Goal: Task Accomplishment & Management: Manage account settings

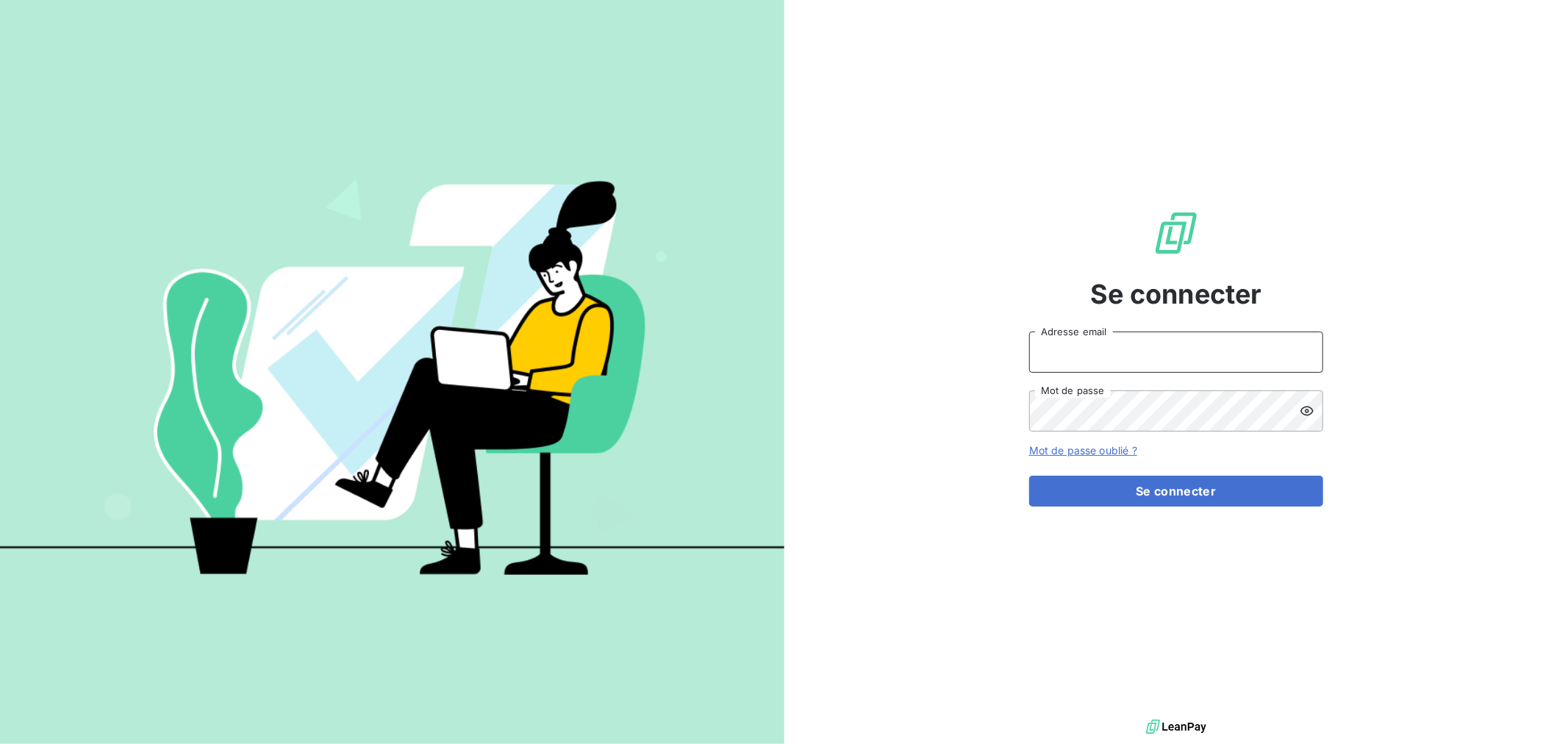
click at [1148, 351] on input "Adresse email" at bounding box center [1176, 352] width 294 height 41
type input "[EMAIL_ADDRESS][DOMAIN_NAME]"
click at [1030, 476] on button "Se connecter" at bounding box center [1176, 491] width 294 height 31
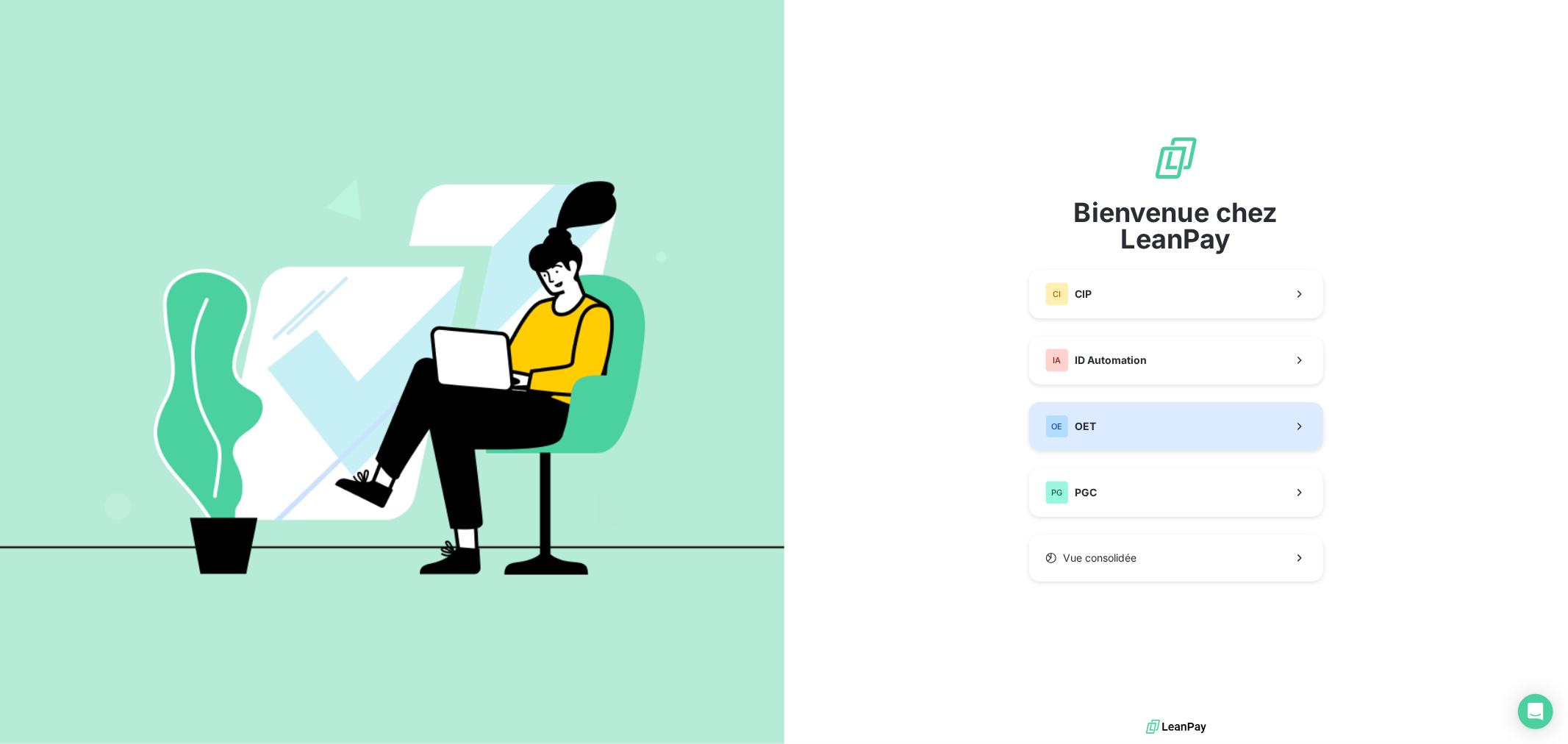
click at [1184, 434] on button "OE OET" at bounding box center [1176, 427] width 294 height 49
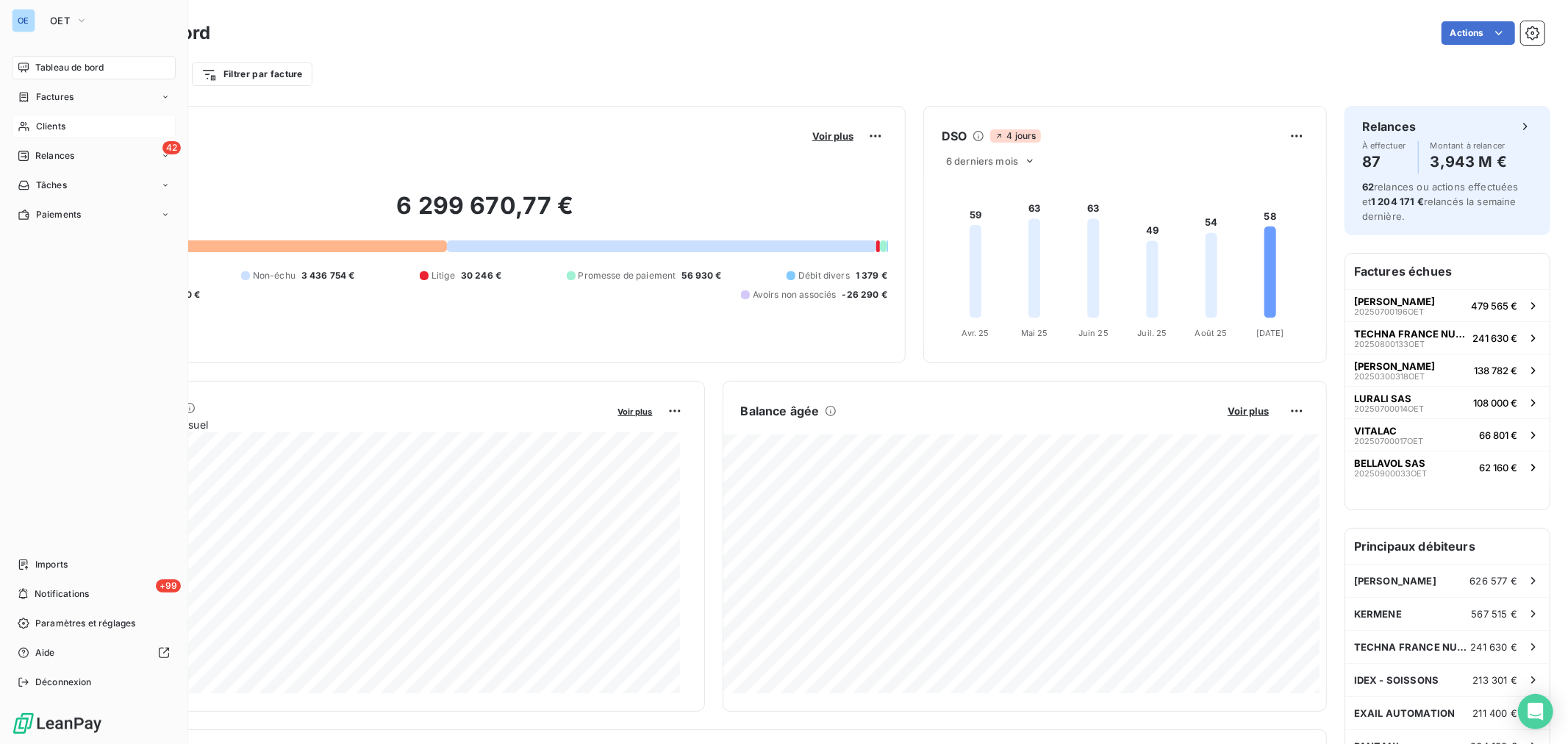
click at [44, 121] on span "Clients" at bounding box center [51, 126] width 29 height 13
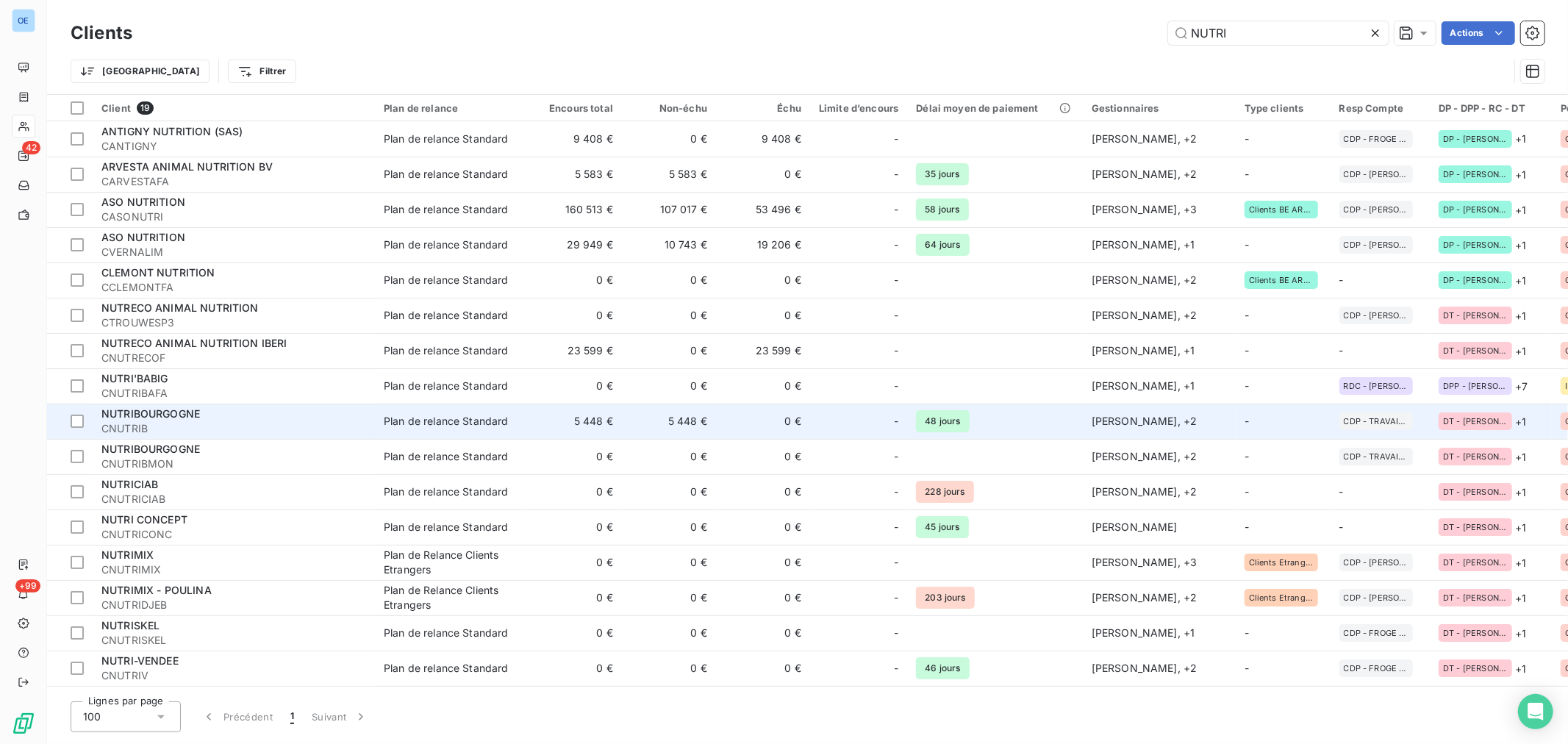
type input "NUTRI"
click at [873, 418] on div at bounding box center [876, 421] width 23 height 23
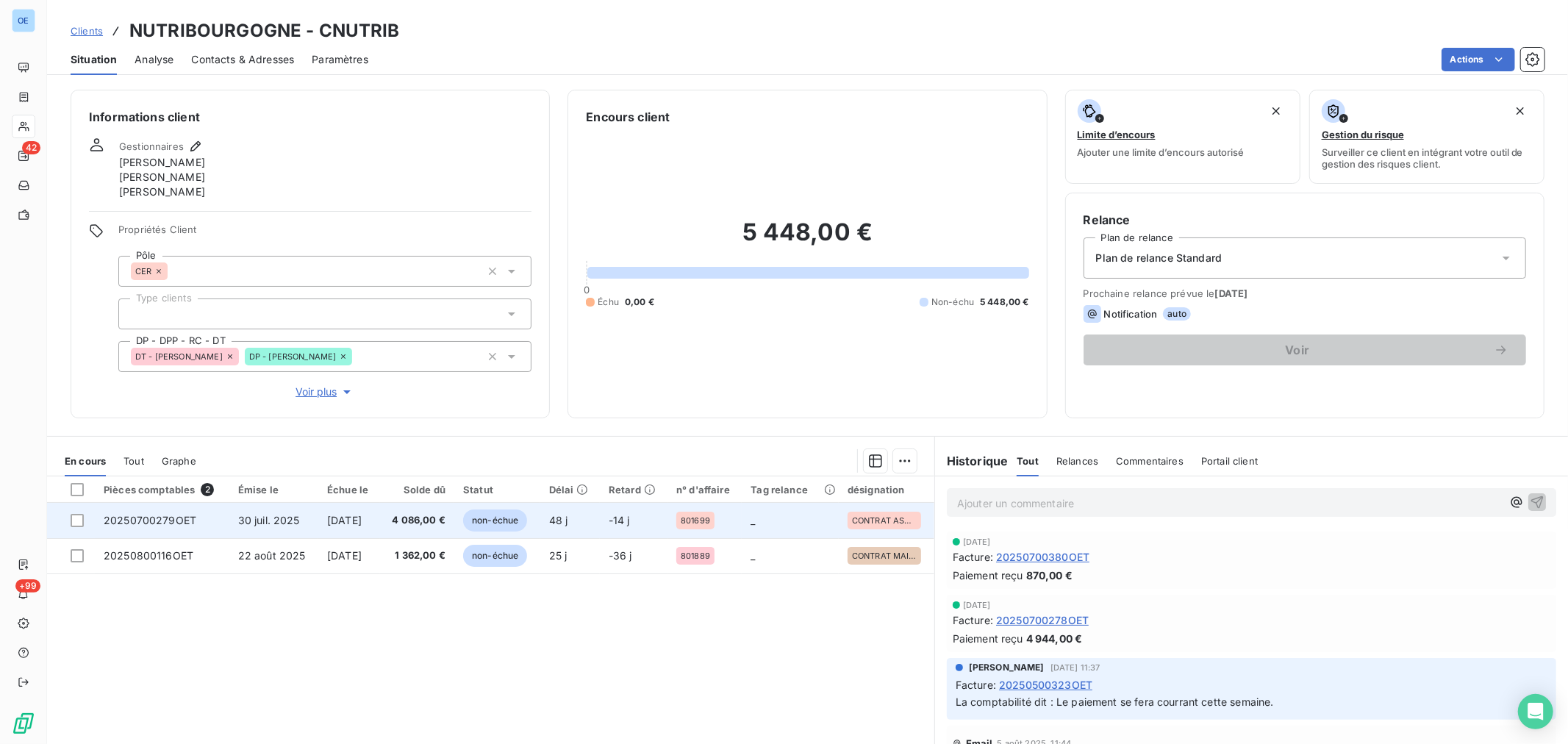
click at [596, 524] on td "48 j" at bounding box center [571, 521] width 60 height 36
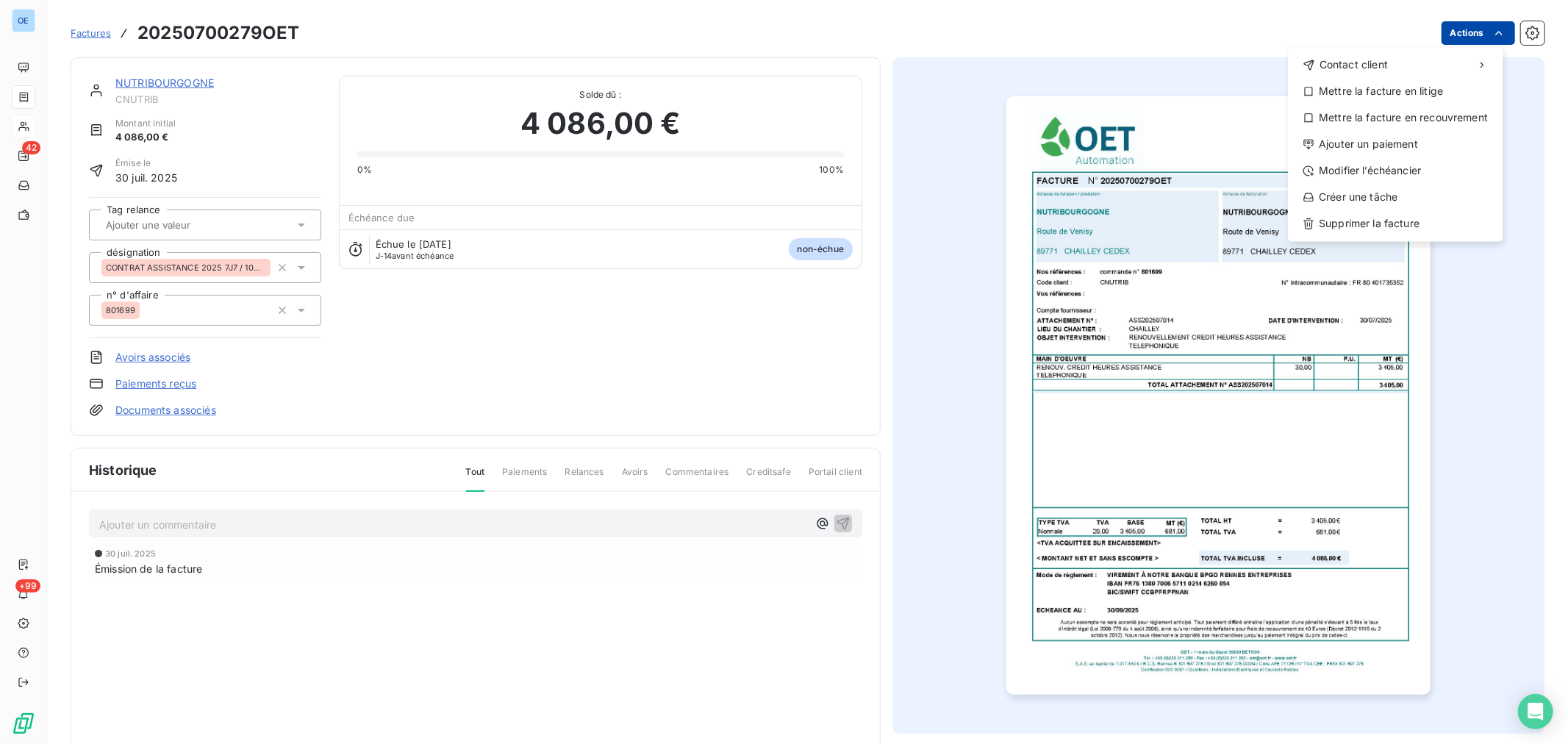
click at [1448, 34] on html "OE 42 +99 Factures 20250700279OET Actions Contact client Mettre la facture en l…" at bounding box center [784, 372] width 1568 height 744
click at [1426, 142] on div "Ajouter un paiement" at bounding box center [1396, 143] width 203 height 23
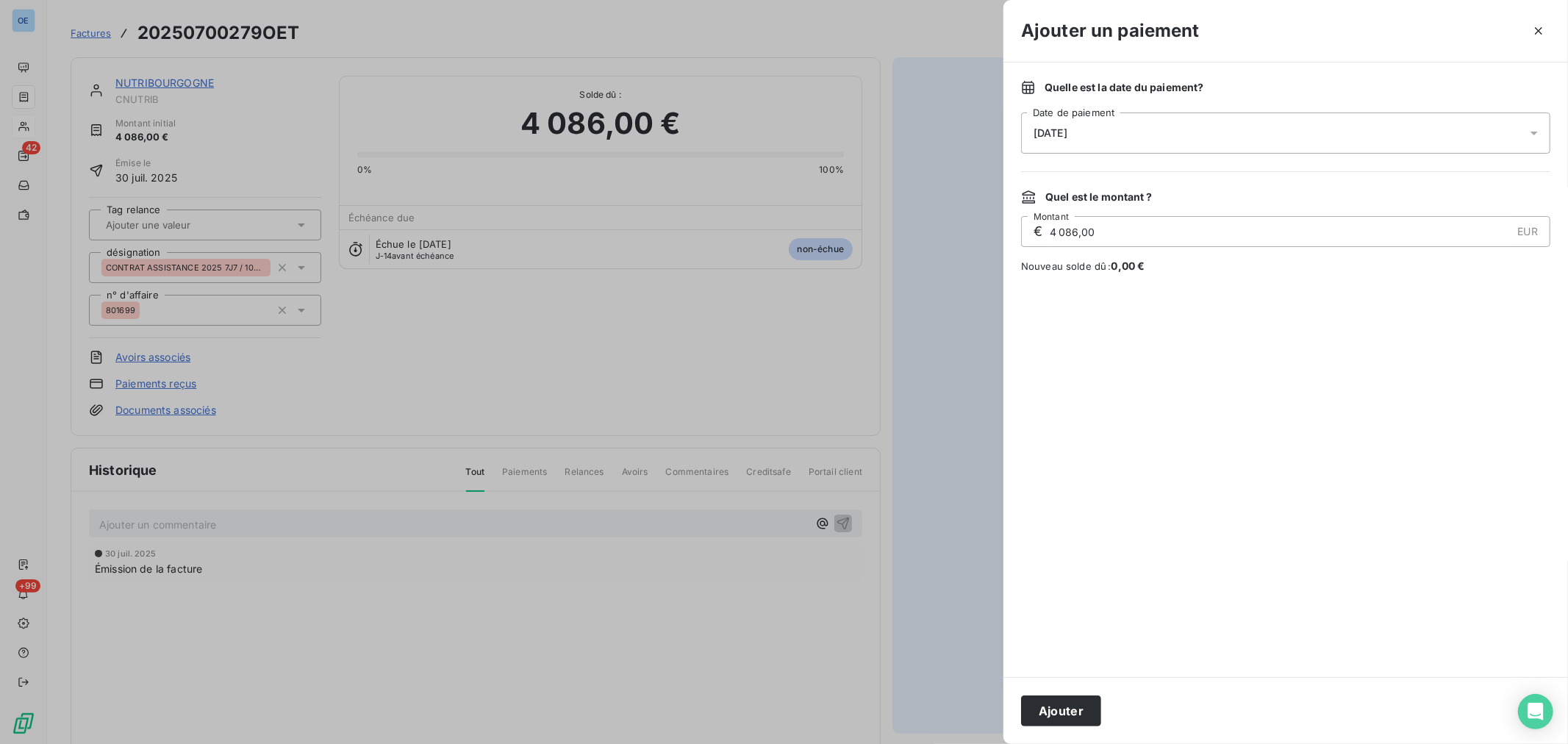
click at [1536, 129] on icon at bounding box center [1534, 133] width 15 height 15
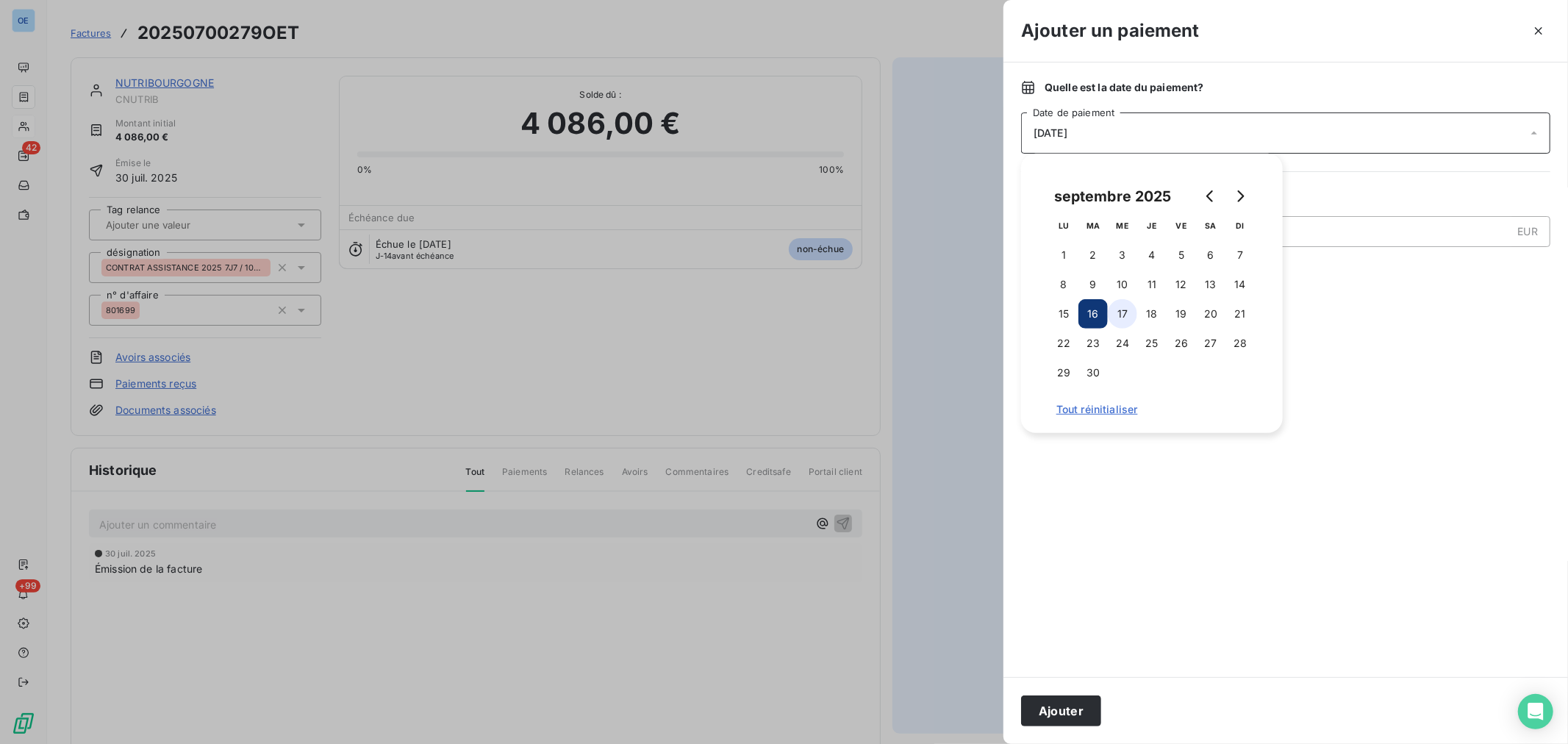
click at [1124, 315] on button "17" at bounding box center [1123, 314] width 29 height 29
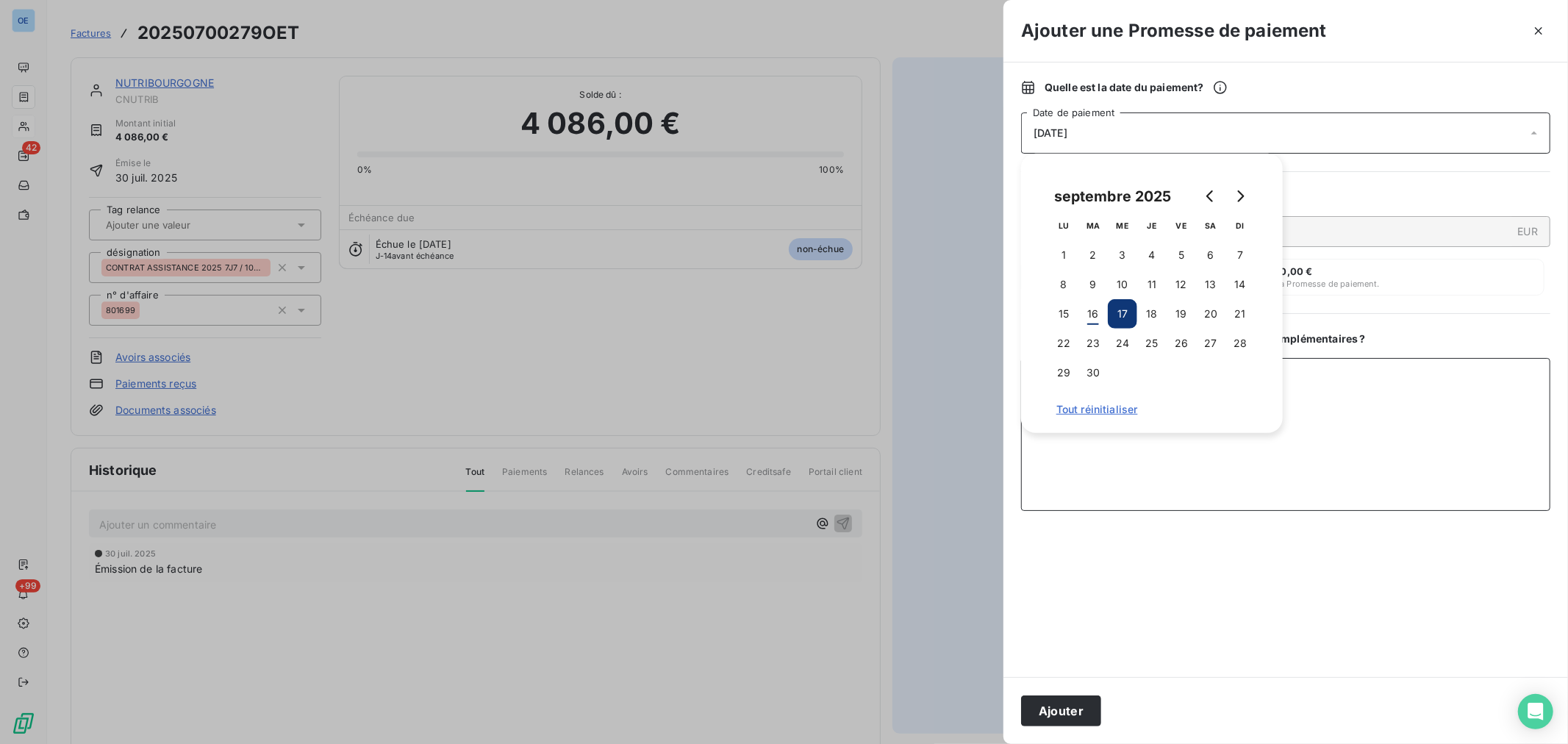
click at [1336, 429] on textarea "Ajouter un commentaire ( facultatif )" at bounding box center [1286, 434] width 529 height 153
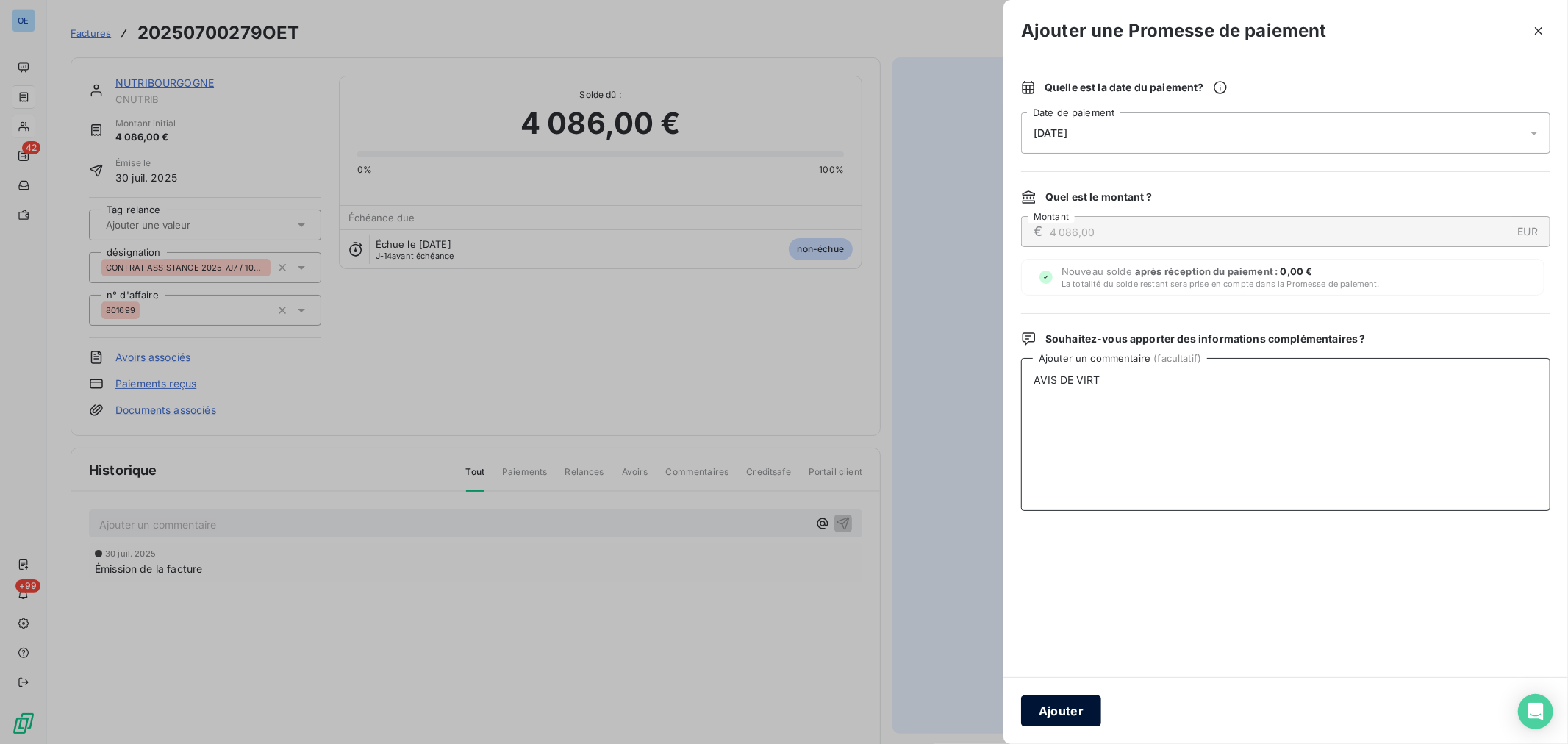
type textarea "AVIS DE VIRT"
click at [1046, 708] on button "Ajouter" at bounding box center [1061, 711] width 80 height 31
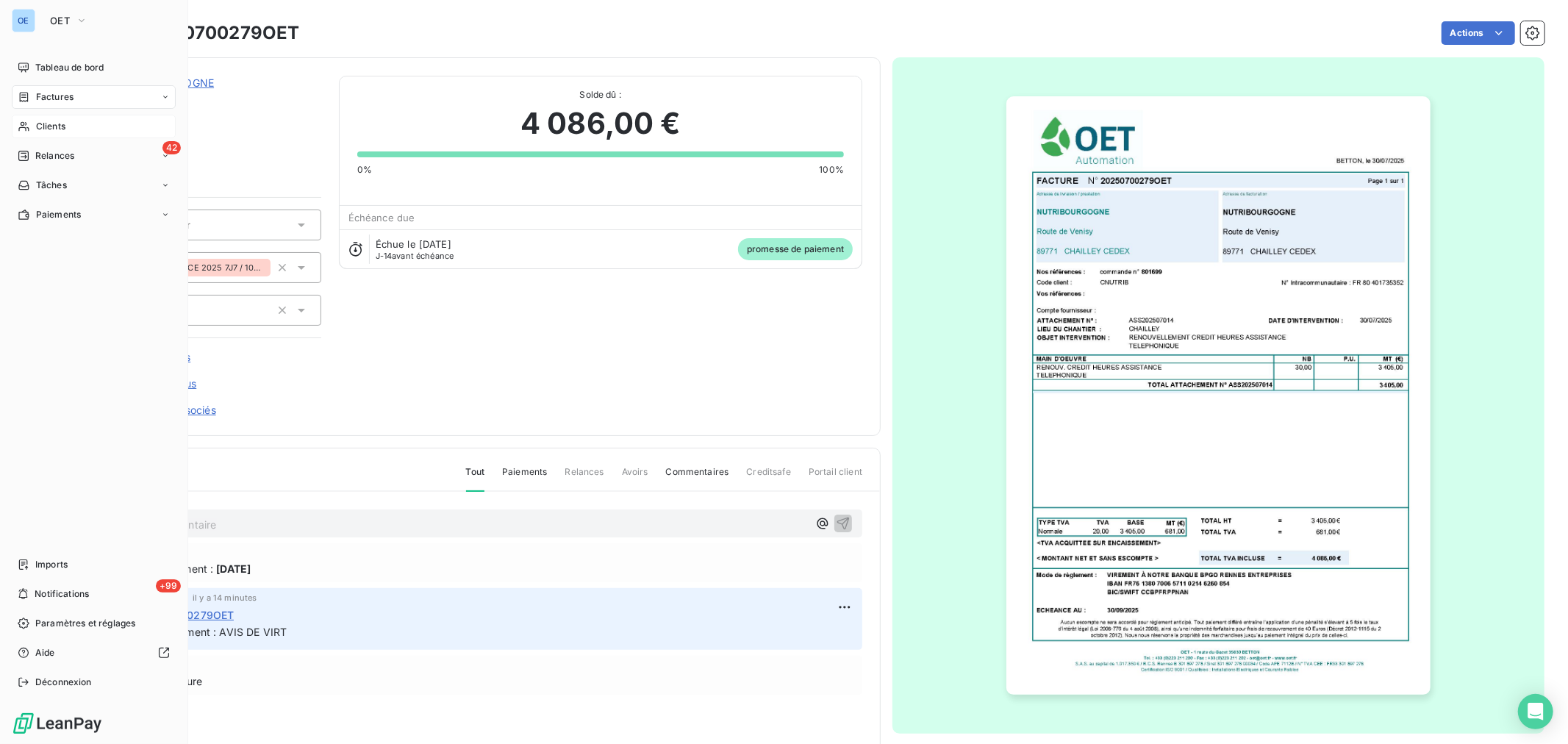
click at [41, 124] on span "Clients" at bounding box center [51, 126] width 29 height 13
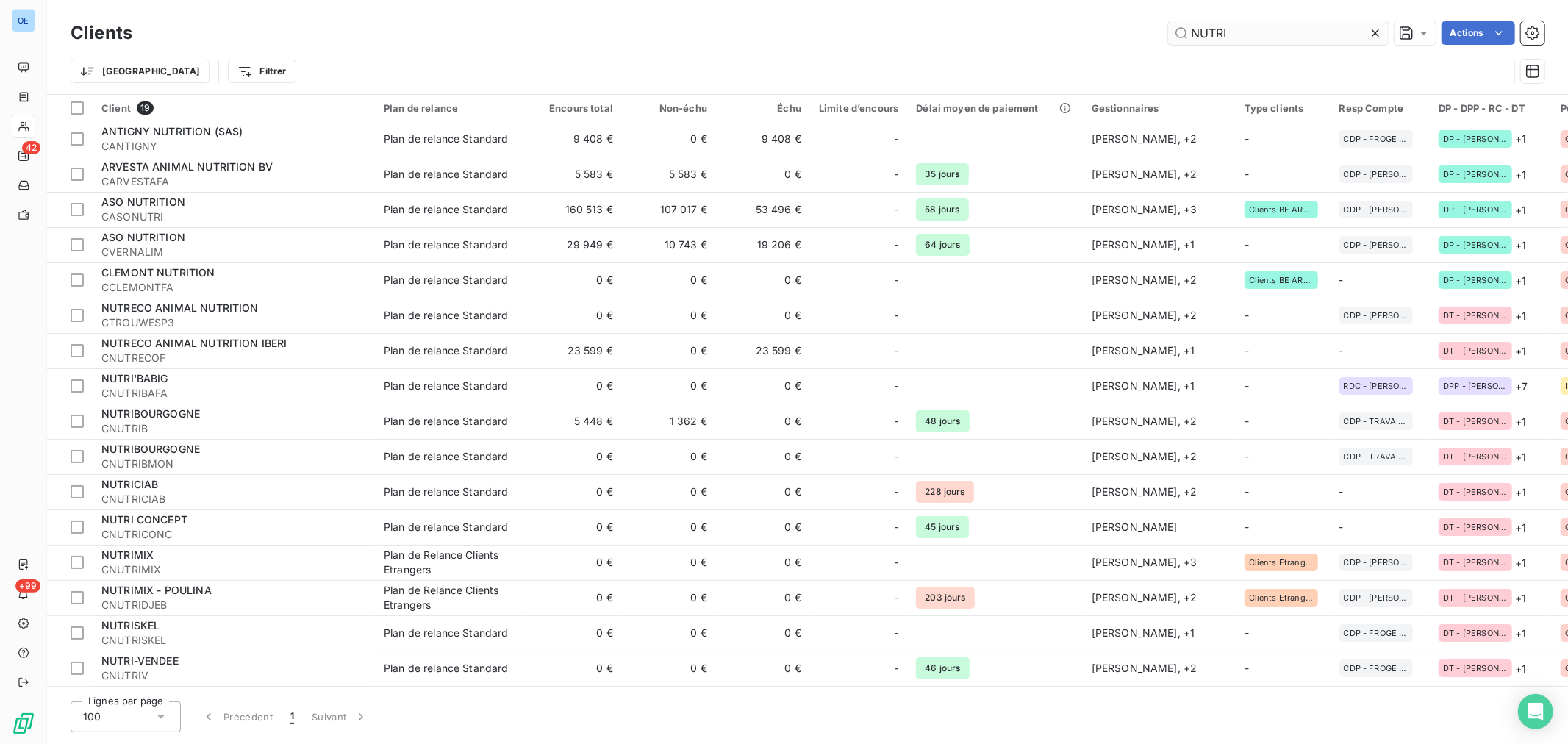
drag, startPoint x: 1243, startPoint y: 31, endPoint x: 1192, endPoint y: 36, distance: 51.2
click at [1192, 36] on input "NUTRI" at bounding box center [1278, 32] width 220 height 23
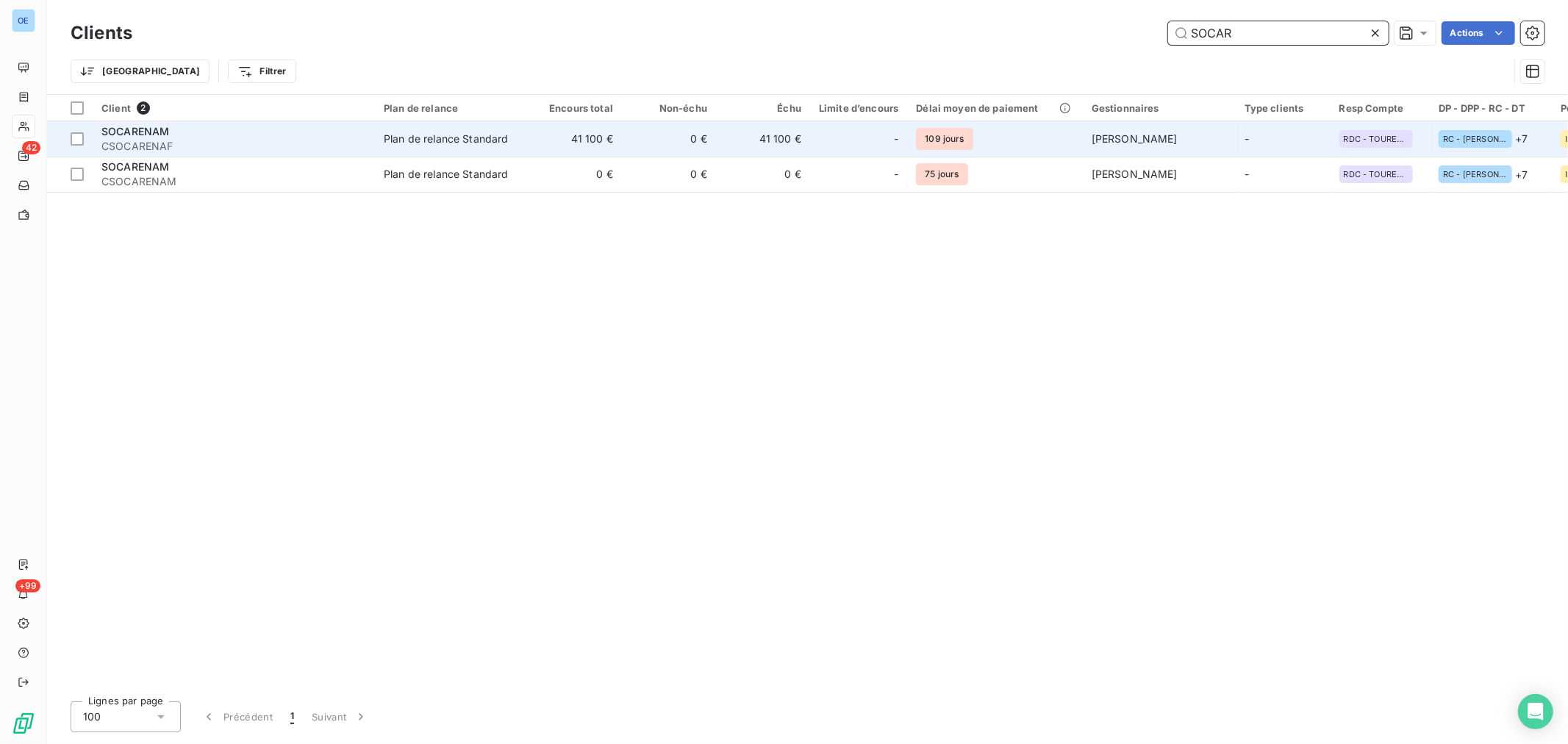
type input "SOCAR"
click at [811, 142] on td "-" at bounding box center [859, 139] width 97 height 36
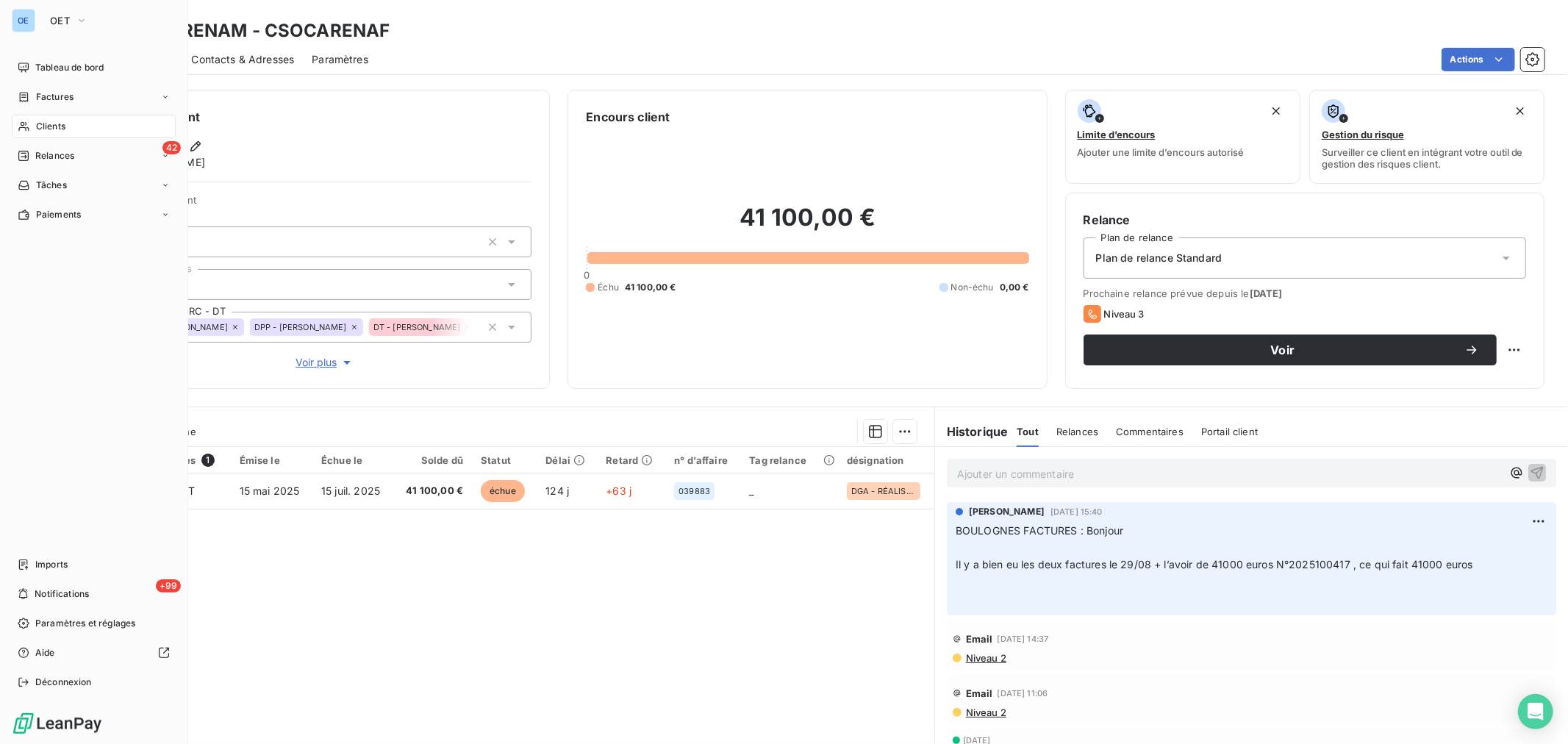
click at [44, 125] on span "Clients" at bounding box center [51, 126] width 29 height 13
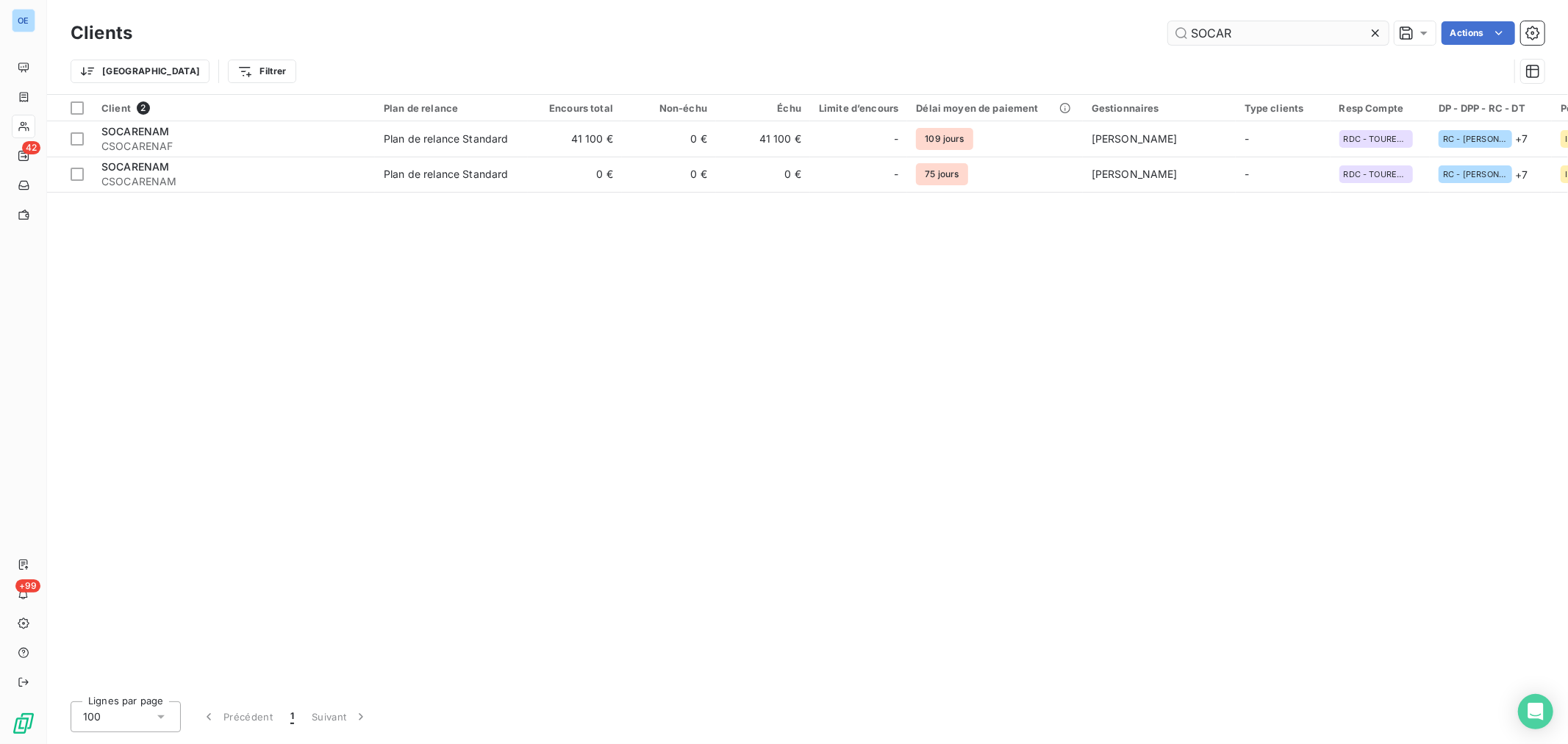
drag, startPoint x: 1243, startPoint y: 39, endPoint x: 1195, endPoint y: 42, distance: 48.1
click at [1196, 40] on input "SOCAR" at bounding box center [1278, 32] width 220 height 23
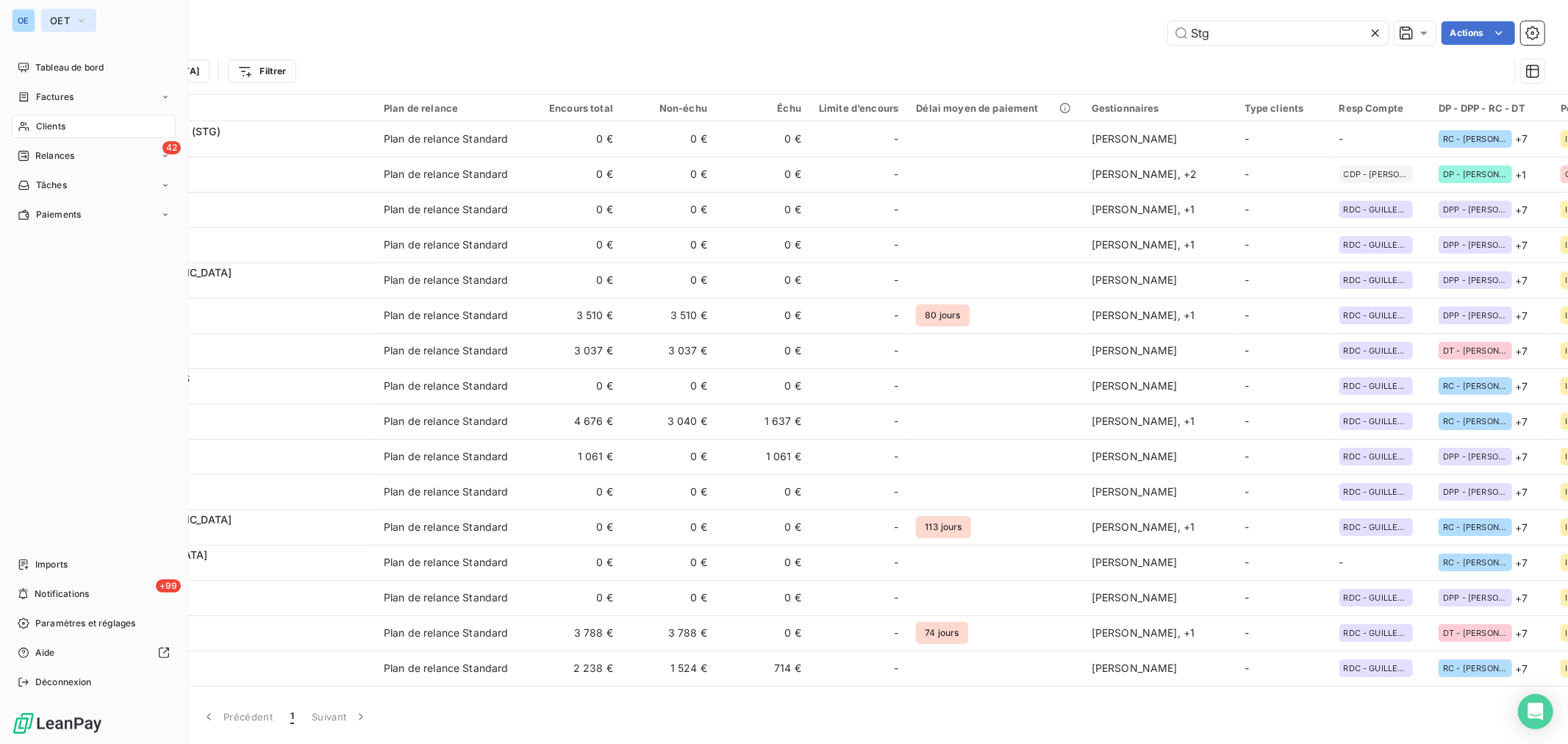
type input "Stg"
click at [79, 18] on icon "button" at bounding box center [82, 20] width 12 height 15
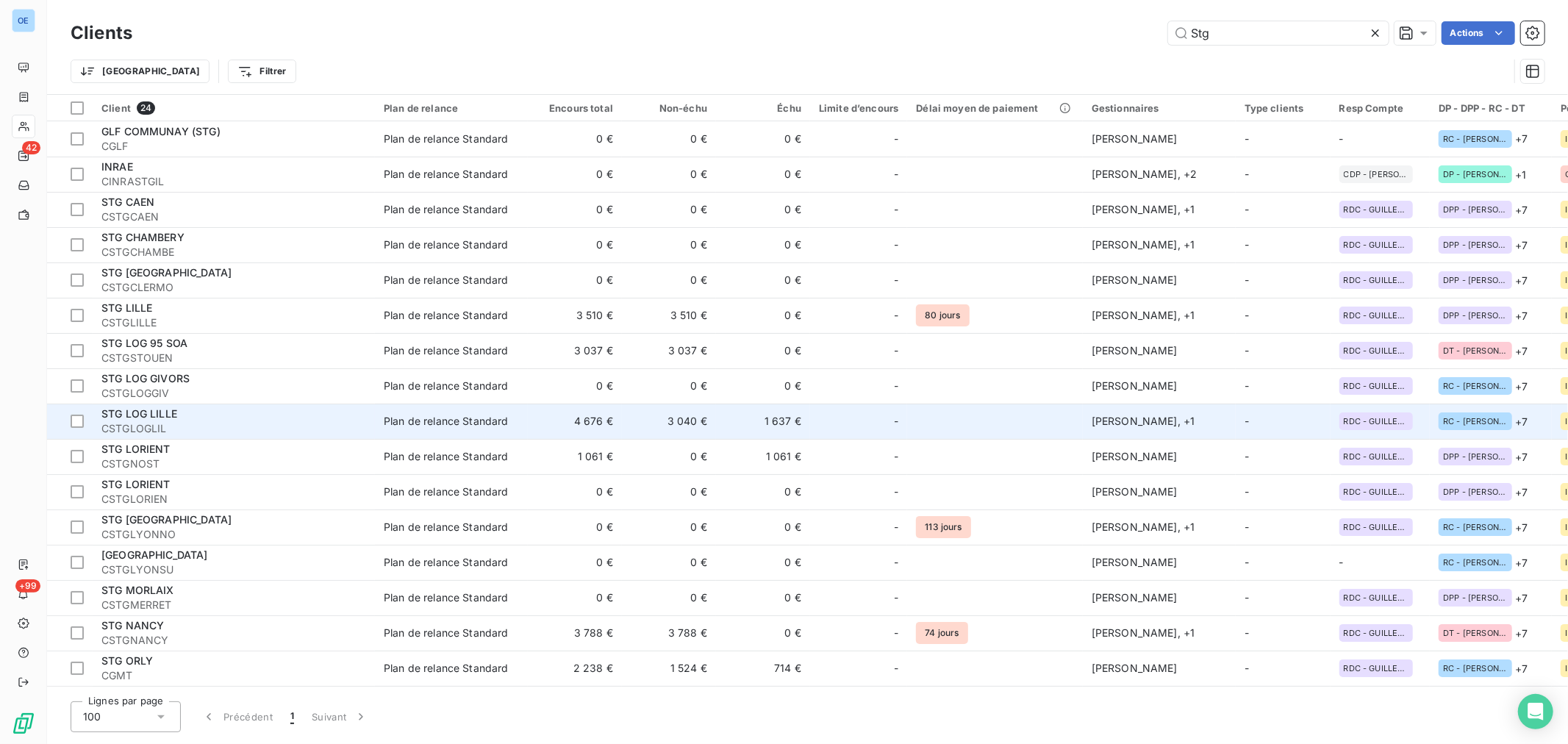
click at [736, 417] on td "1 637 €" at bounding box center [763, 422] width 94 height 36
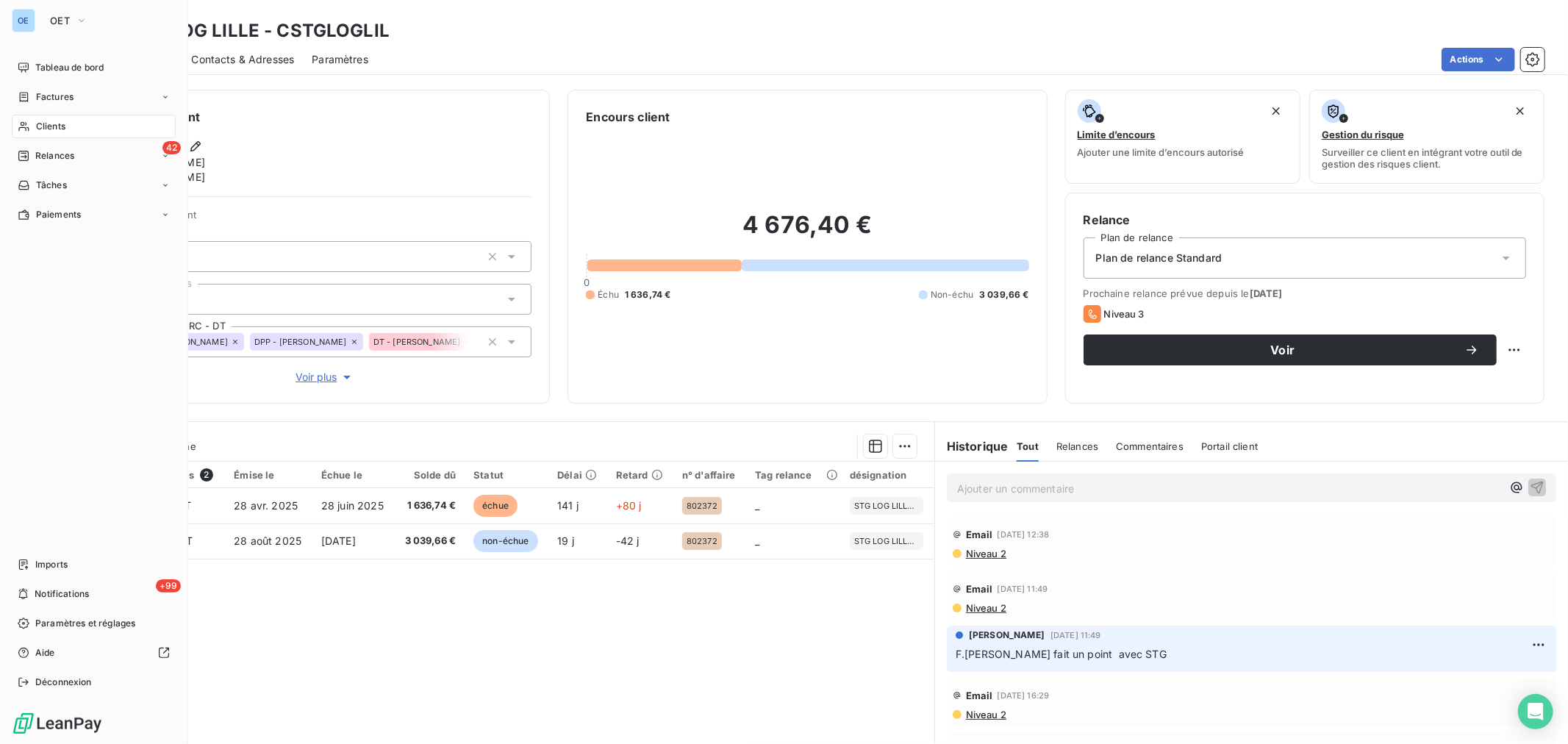
click at [52, 129] on span "Clients" at bounding box center [51, 126] width 29 height 13
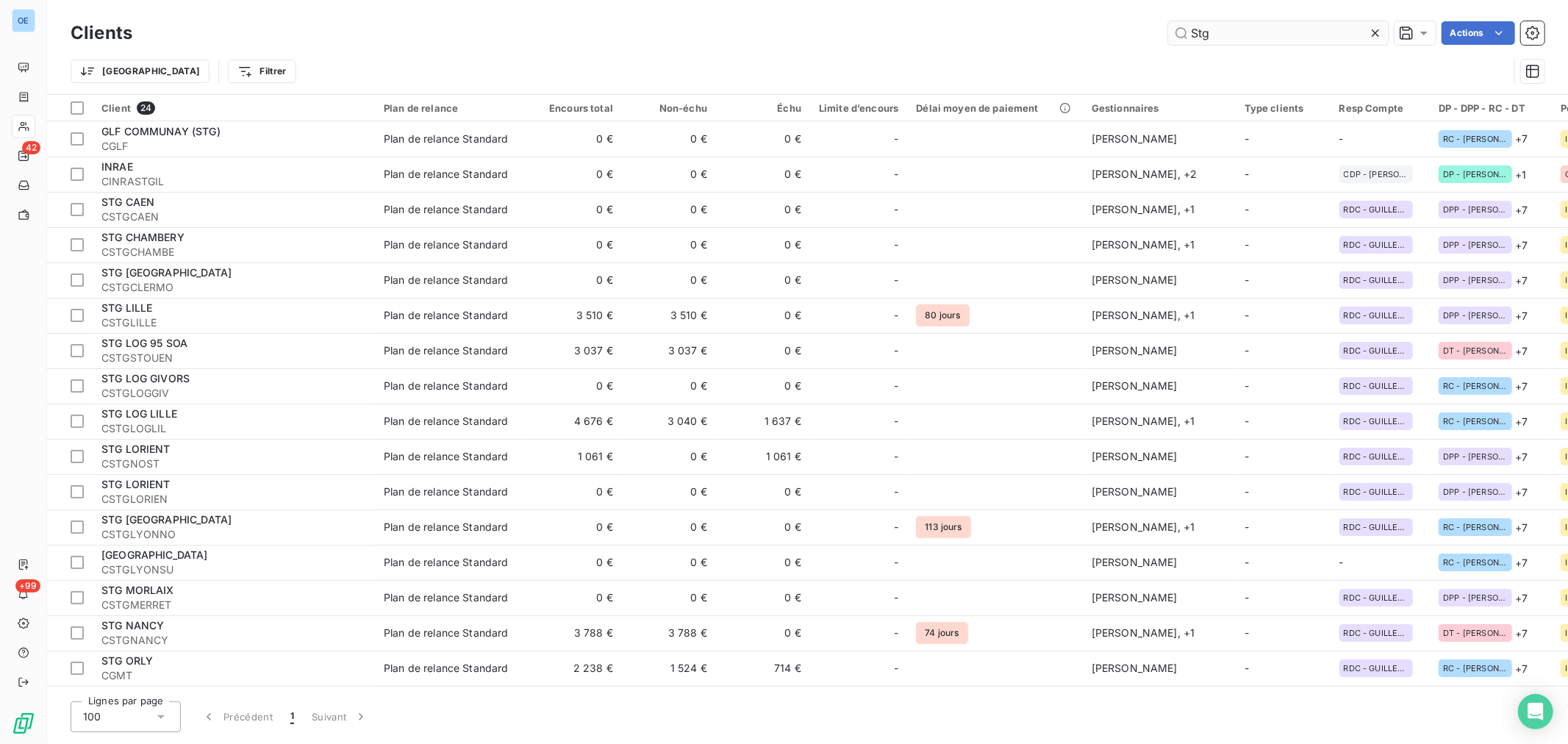
drag, startPoint x: 1230, startPoint y: 35, endPoint x: 1191, endPoint y: 39, distance: 39.2
click at [1191, 39] on input "Stg" at bounding box center [1278, 32] width 220 height 23
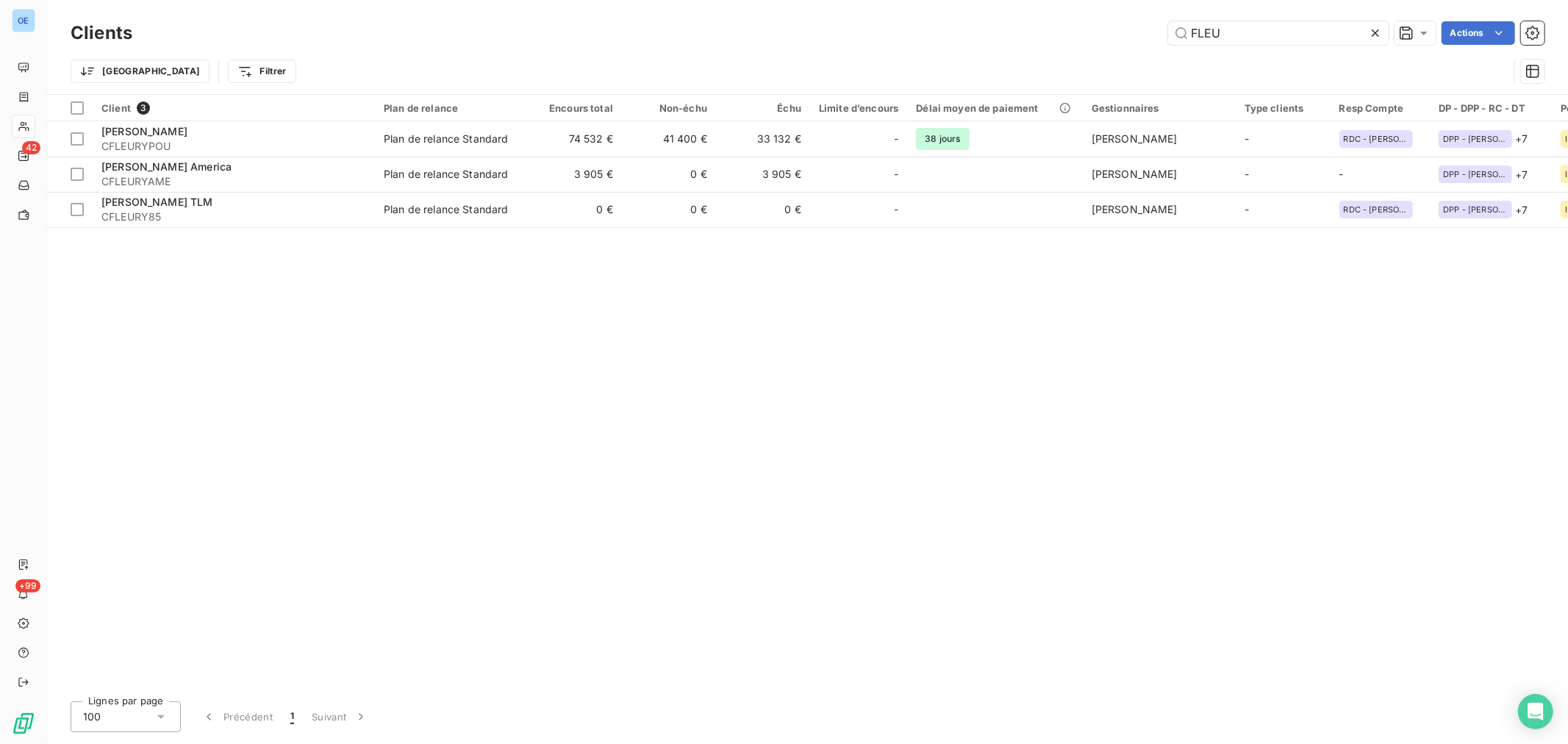
type input "FLEU"
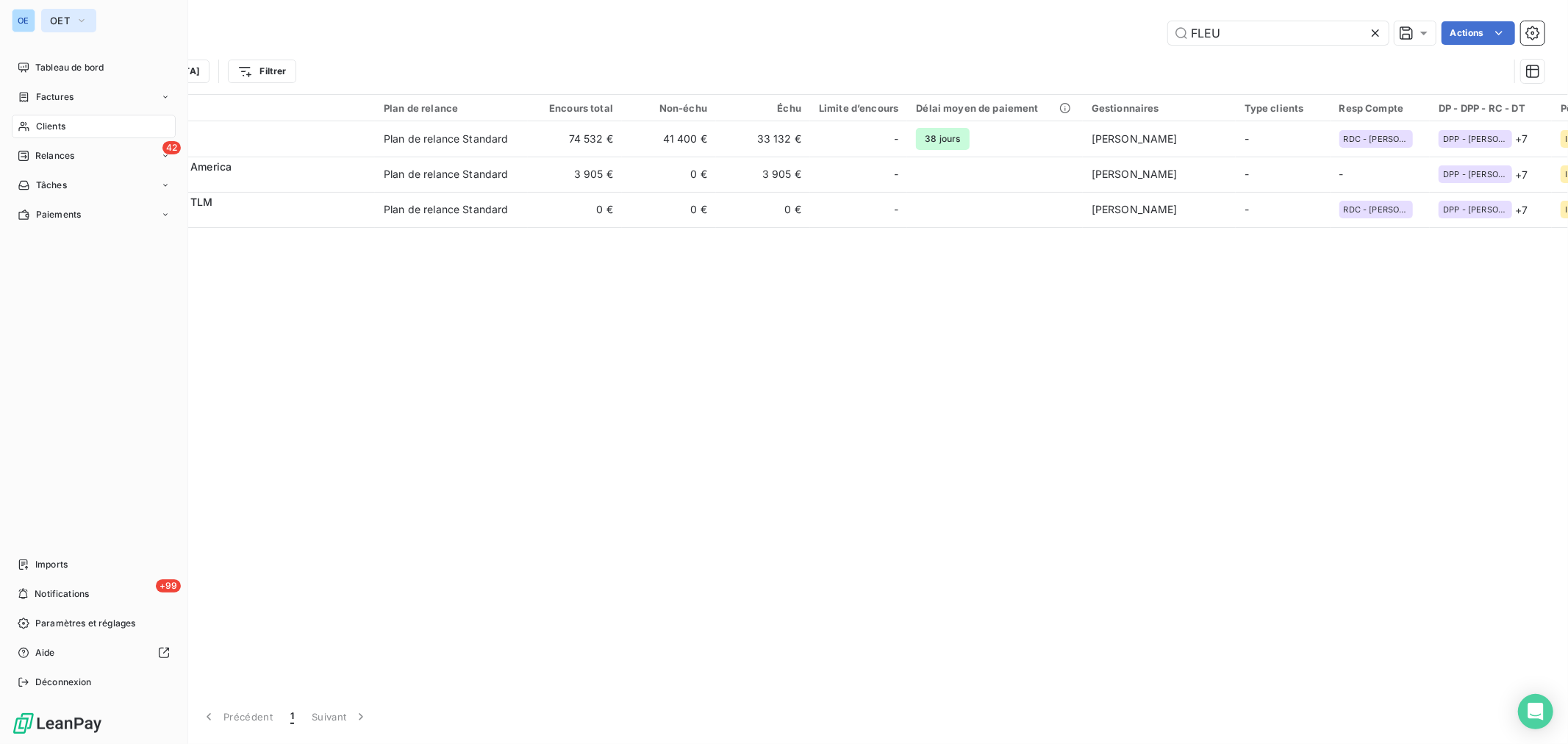
click at [82, 15] on icon "button" at bounding box center [82, 20] width 12 height 15
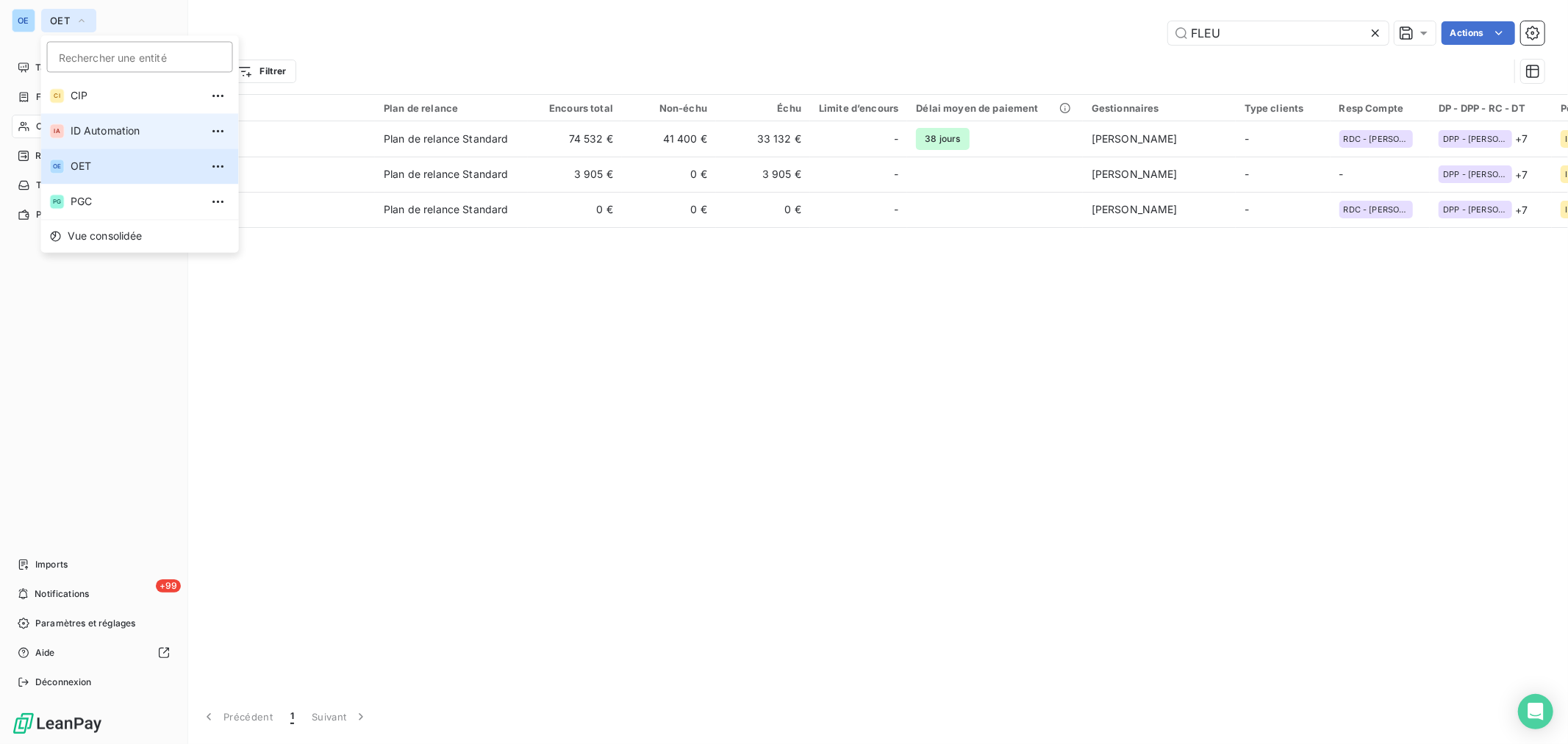
click at [92, 134] on span "ID Automation" at bounding box center [135, 131] width 130 height 15
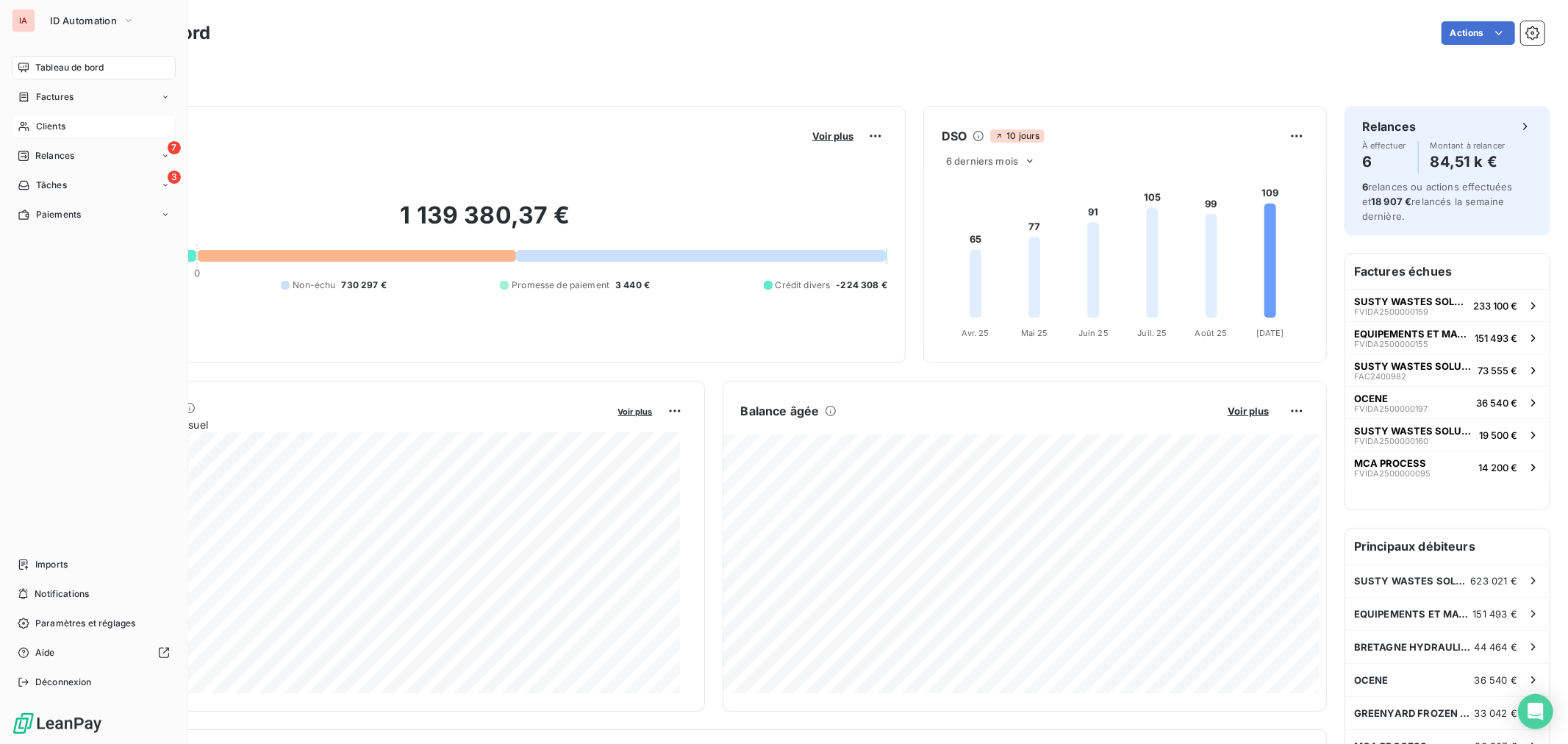
click at [81, 122] on div "Clients" at bounding box center [94, 126] width 164 height 23
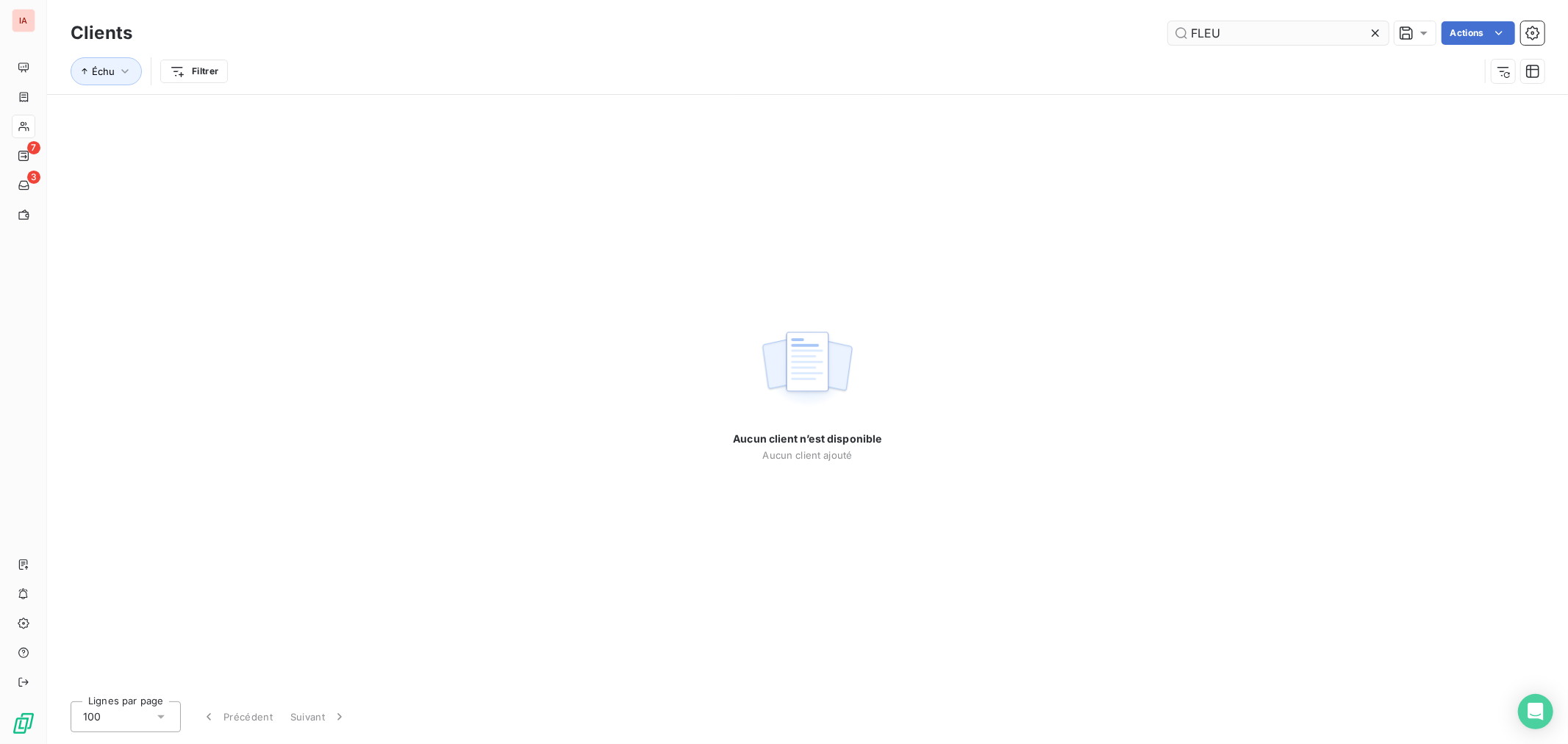
drag, startPoint x: 1243, startPoint y: 28, endPoint x: 1174, endPoint y: 29, distance: 69.0
click at [1174, 29] on input "FLEU" at bounding box center [1278, 32] width 220 height 23
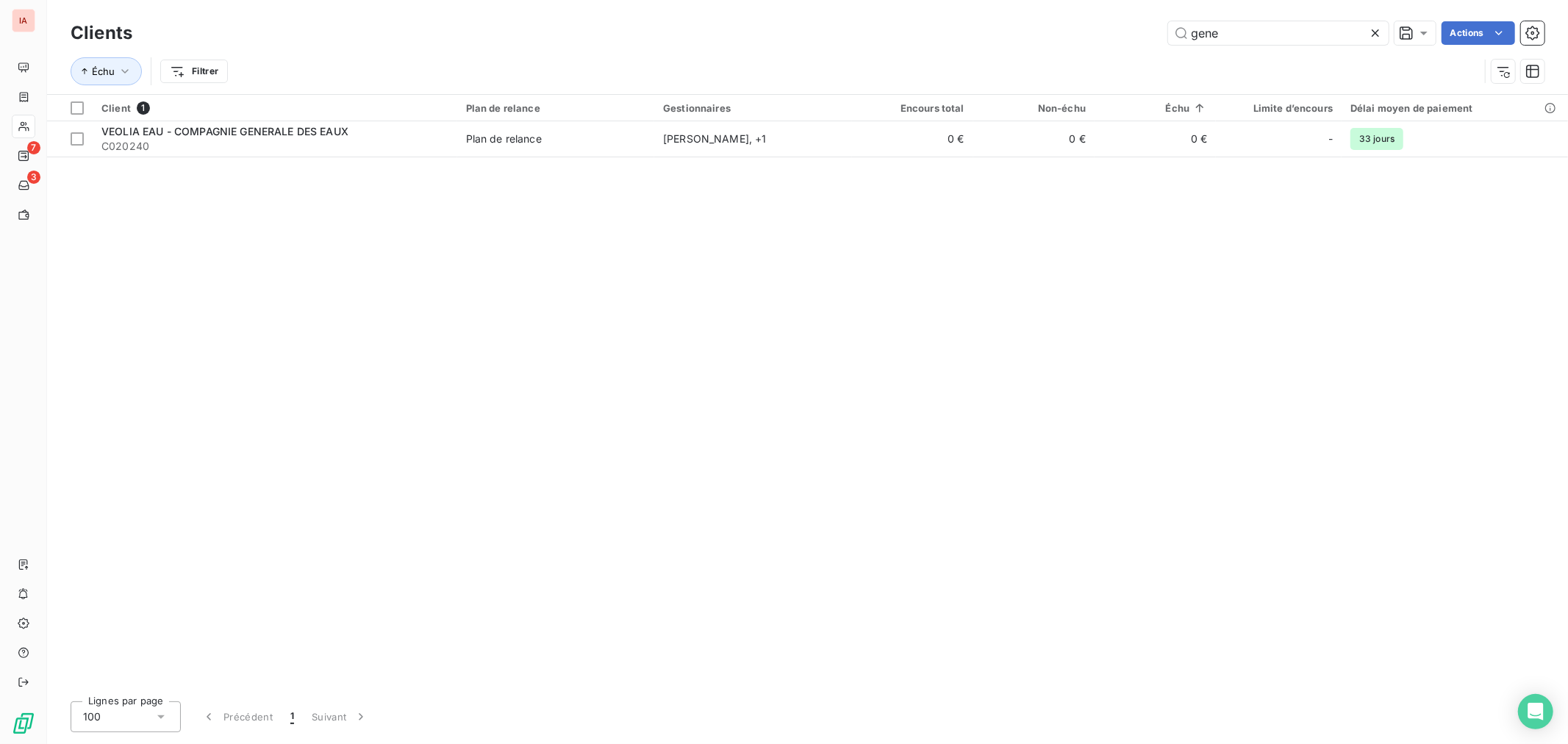
type input "gene"
